Goal: Task Accomplishment & Management: Manage account settings

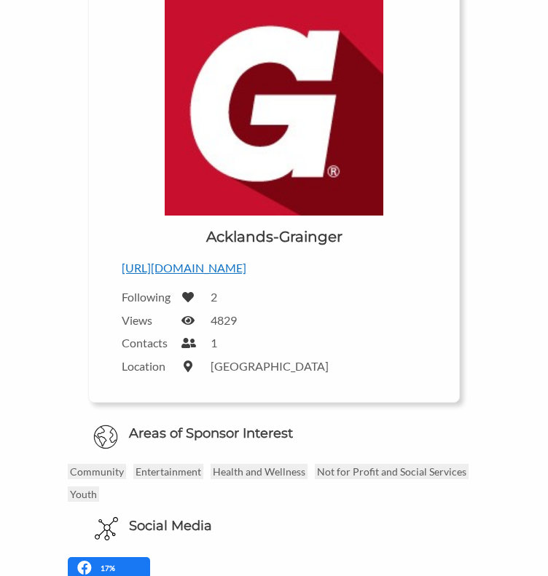
scroll to position [73, 0]
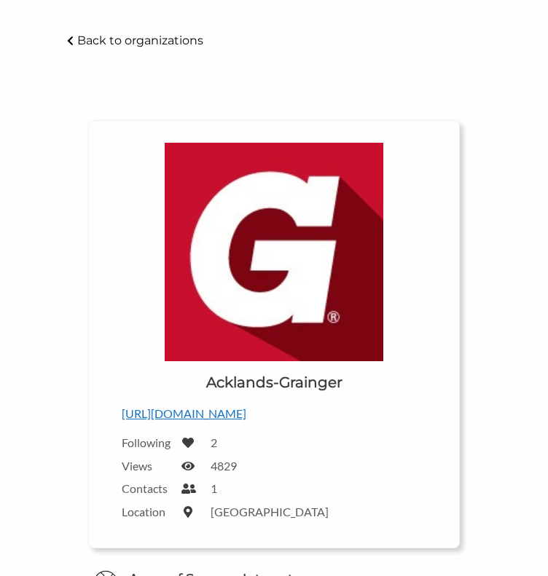
click at [265, 269] on img at bounding box center [274, 252] width 218 height 218
click at [181, 405] on p "http://grainger.ca" at bounding box center [274, 413] width 304 height 19
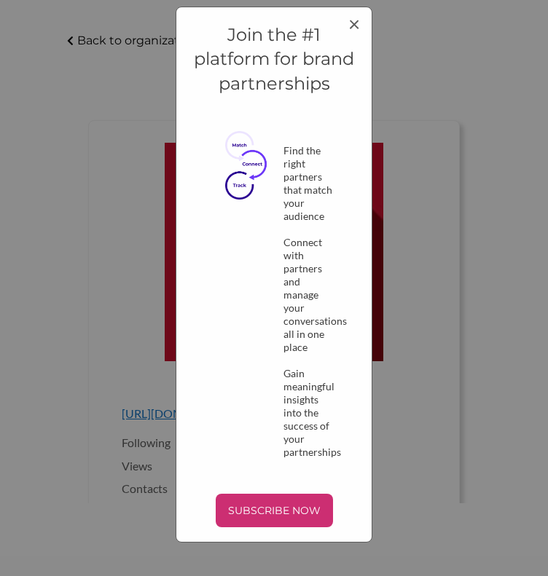
scroll to position [0, 0]
click at [352, 23] on span "×" at bounding box center [354, 23] width 12 height 25
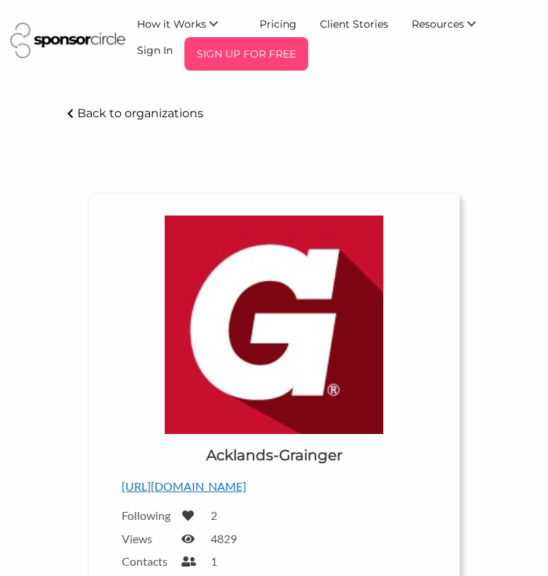
click at [239, 50] on p "SIGN UP FOR FREE" at bounding box center [246, 54] width 112 height 22
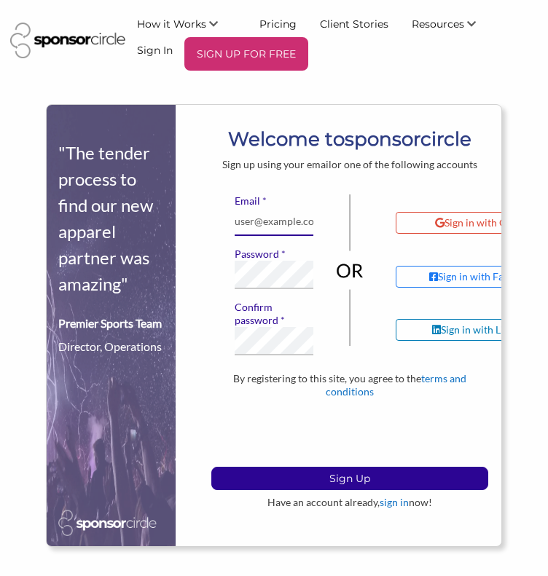
click at [279, 220] on input "* Email" at bounding box center [273, 222] width 79 height 28
type input "algonquincollegerocketry@gmail.com"
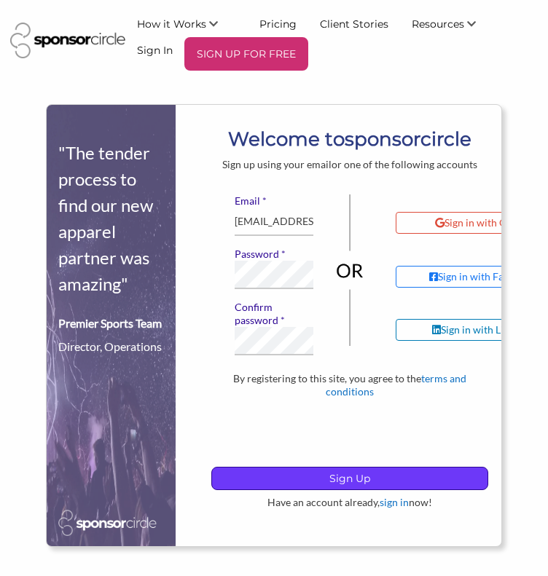
click at [311, 468] on p "Sign Up" at bounding box center [349, 479] width 275 height 22
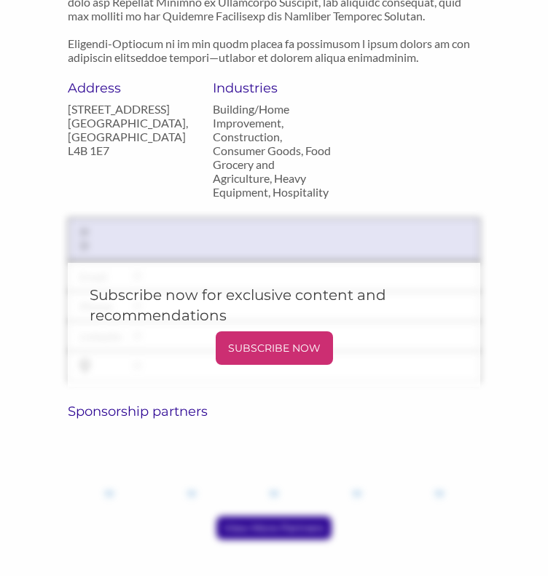
scroll to position [1589, 0]
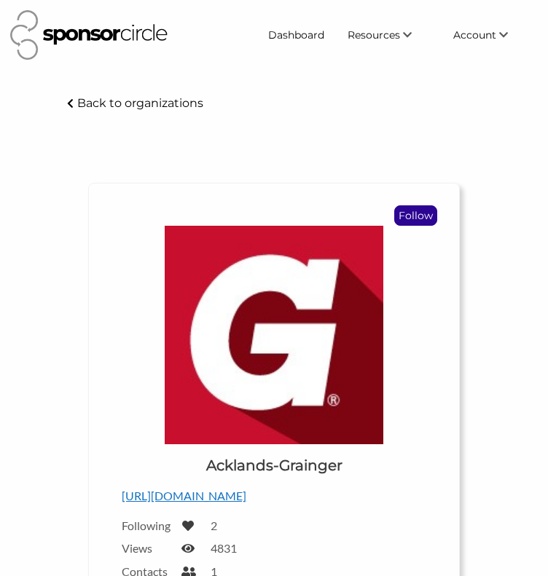
click at [414, 211] on p "Follow" at bounding box center [416, 215] width 42 height 19
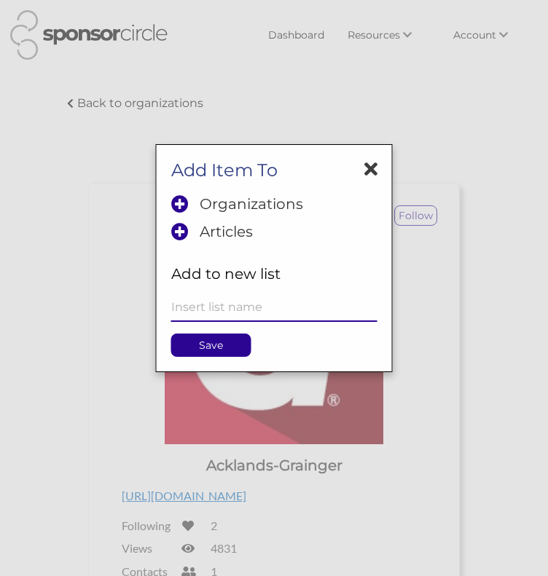
click at [243, 310] on input "text" at bounding box center [274, 307] width 206 height 28
click at [275, 203] on p "Organizations" at bounding box center [251, 203] width 103 height 17
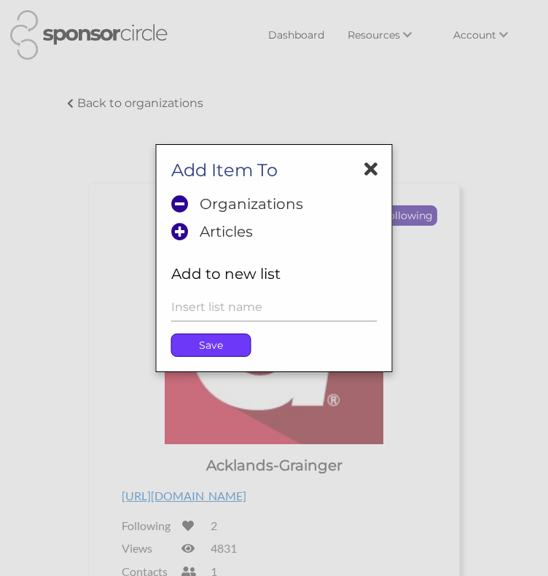
click at [227, 337] on p "Save" at bounding box center [211, 345] width 79 height 22
click at [221, 341] on p "Save" at bounding box center [211, 345] width 79 height 22
click at [234, 314] on input "text" at bounding box center [274, 307] width 206 height 28
type input "sponsors"
click at [216, 346] on p "Save" at bounding box center [211, 345] width 79 height 22
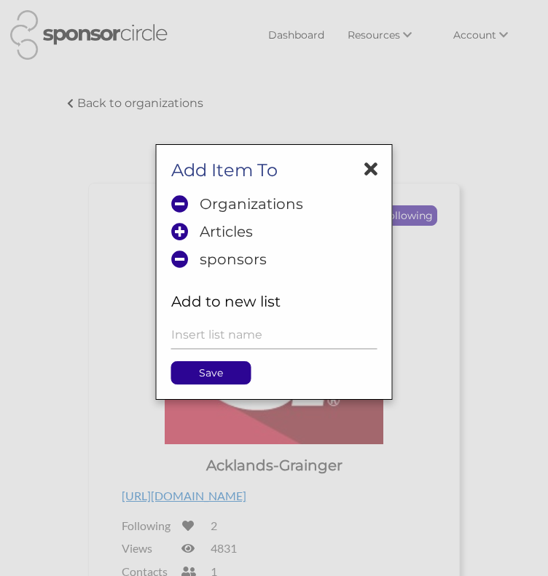
click at [374, 167] on icon at bounding box center [370, 168] width 13 height 19
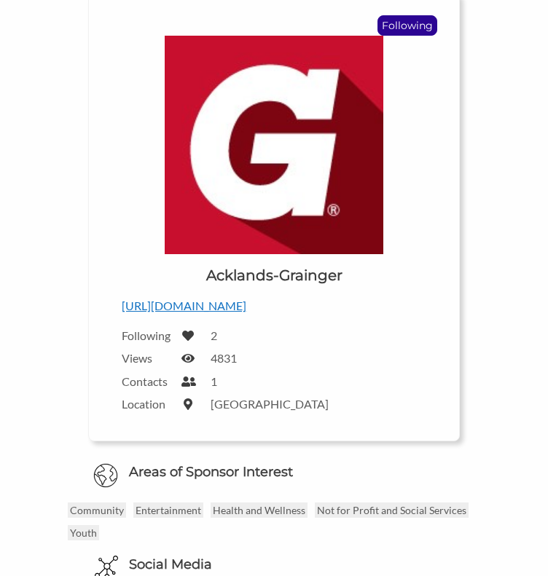
scroll to position [218, 0]
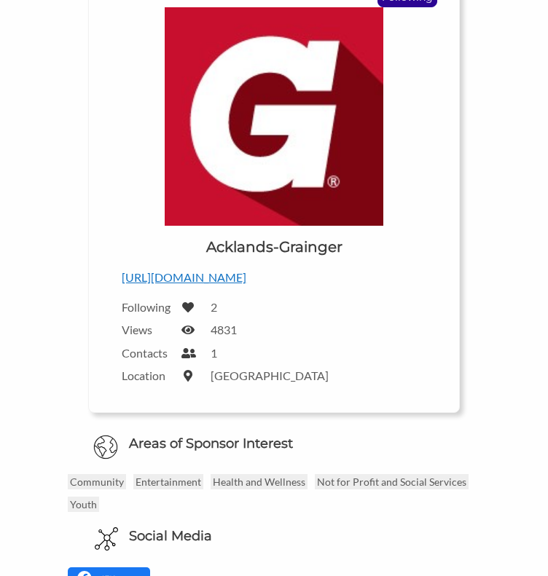
click at [186, 276] on p "http://grainger.ca" at bounding box center [274, 277] width 304 height 19
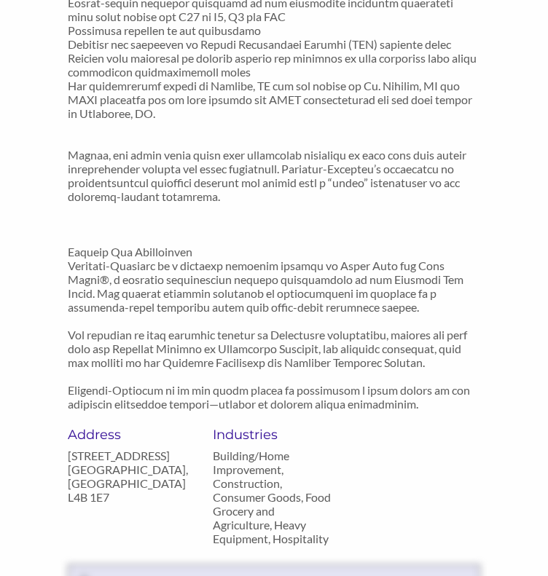
scroll to position [1675, 0]
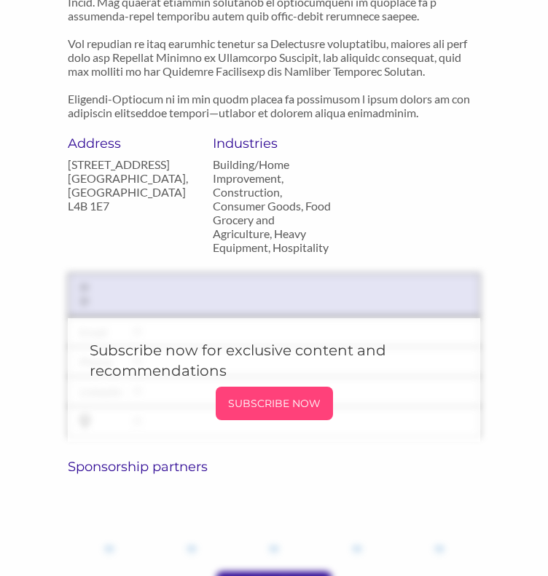
click at [289, 393] on p "SUBSCRIBE NOW" at bounding box center [274, 404] width 106 height 22
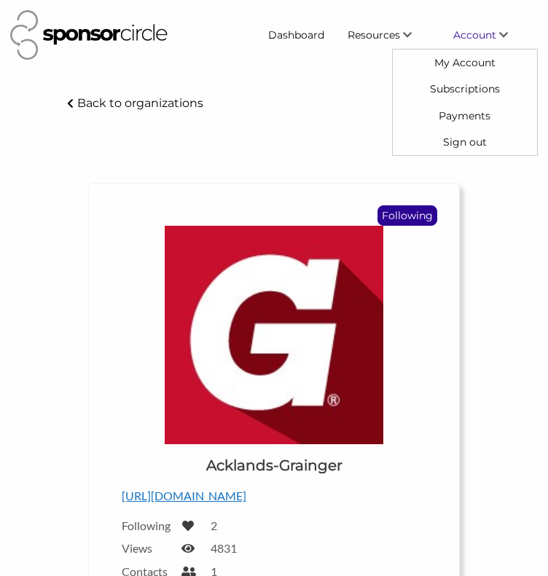
click at [460, 34] on span "Account" at bounding box center [474, 34] width 43 height 13
click at [476, 62] on link "My Account" at bounding box center [465, 63] width 144 height 26
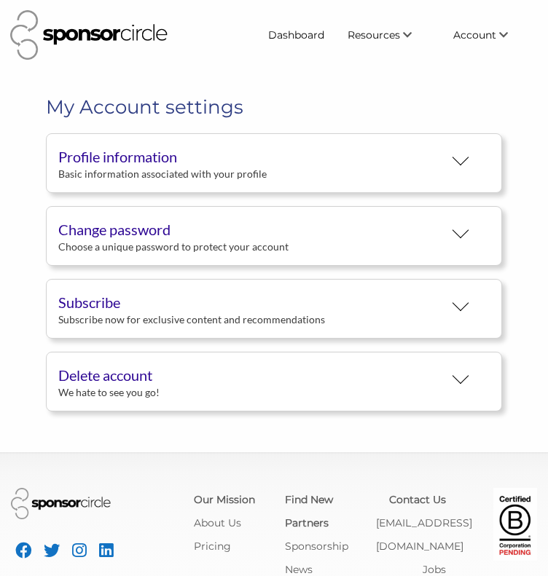
scroll to position [27, 0]
click at [150, 159] on div "Profile information" at bounding box center [250, 157] width 385 height 22
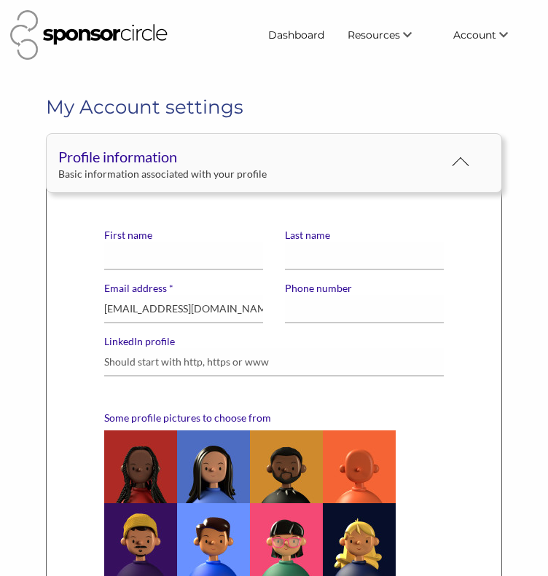
scroll to position [0, 0]
click at [149, 256] on input "First name" at bounding box center [183, 256] width 159 height 28
type input "[PERSON_NAME]"
type input "7059853031"
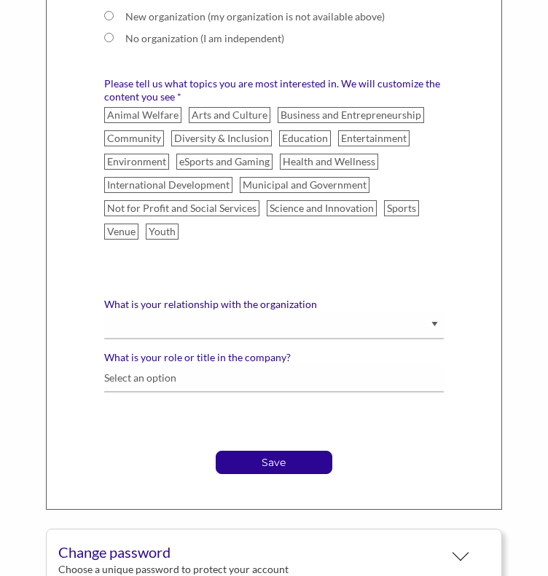
scroll to position [1092, 0]
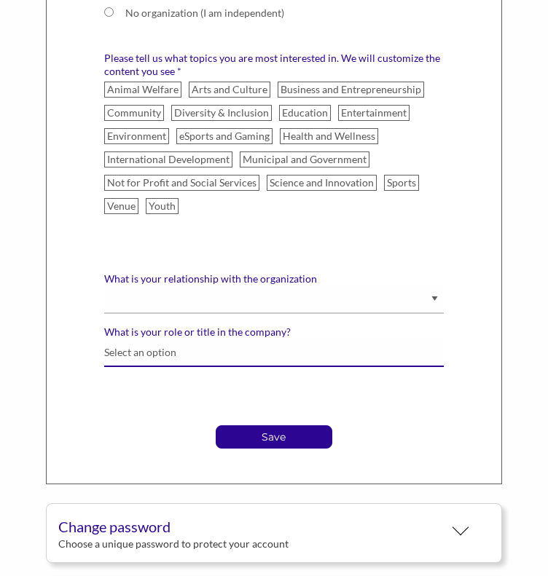
click at [256, 358] on input "What is your role or title in the company?" at bounding box center [274, 353] width 340 height 28
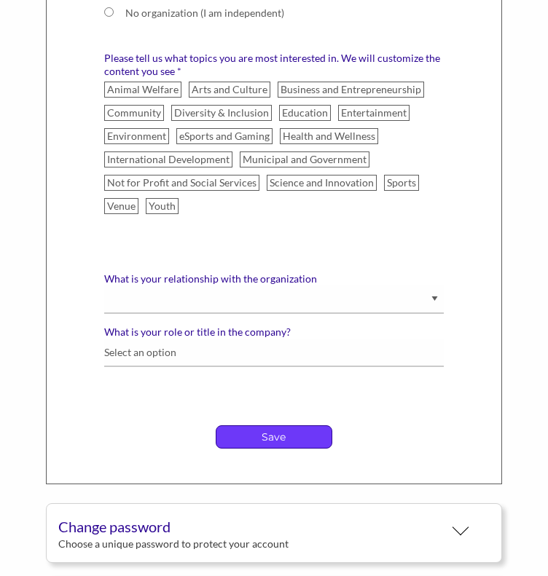
click at [245, 426] on p "Save" at bounding box center [273, 437] width 115 height 22
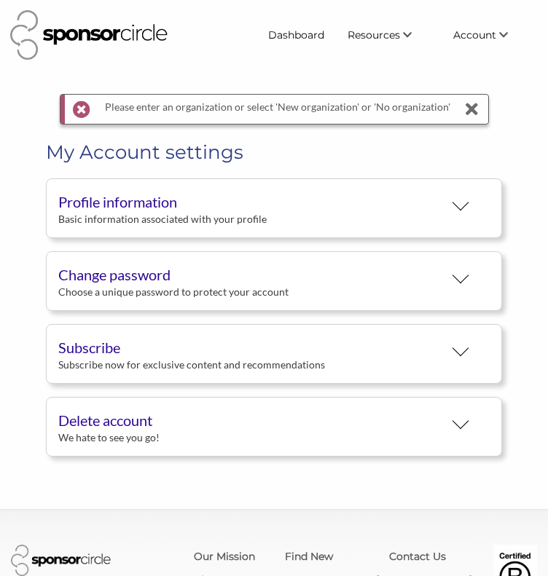
scroll to position [27, 0]
